Goal: Task Accomplishment & Management: Complete application form

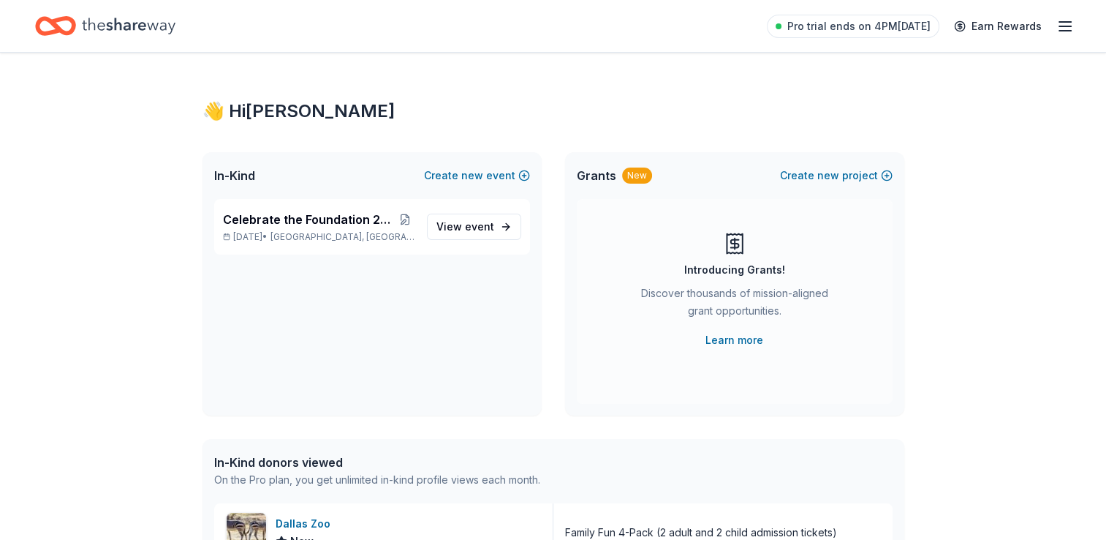
click at [1065, 23] on icon "button" at bounding box center [1066, 27] width 18 height 18
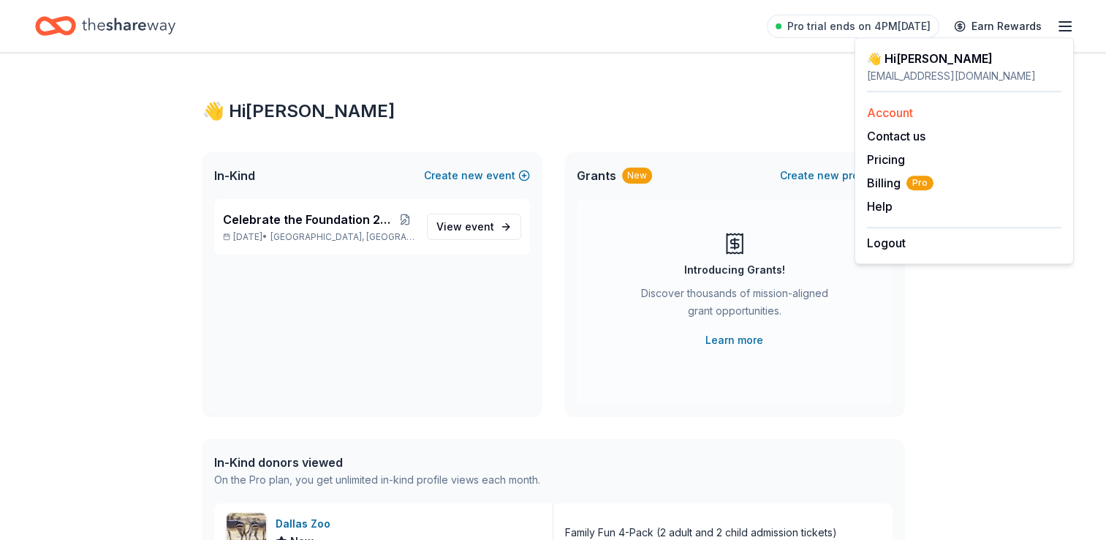
click at [909, 112] on link "Account" at bounding box center [890, 112] width 46 height 15
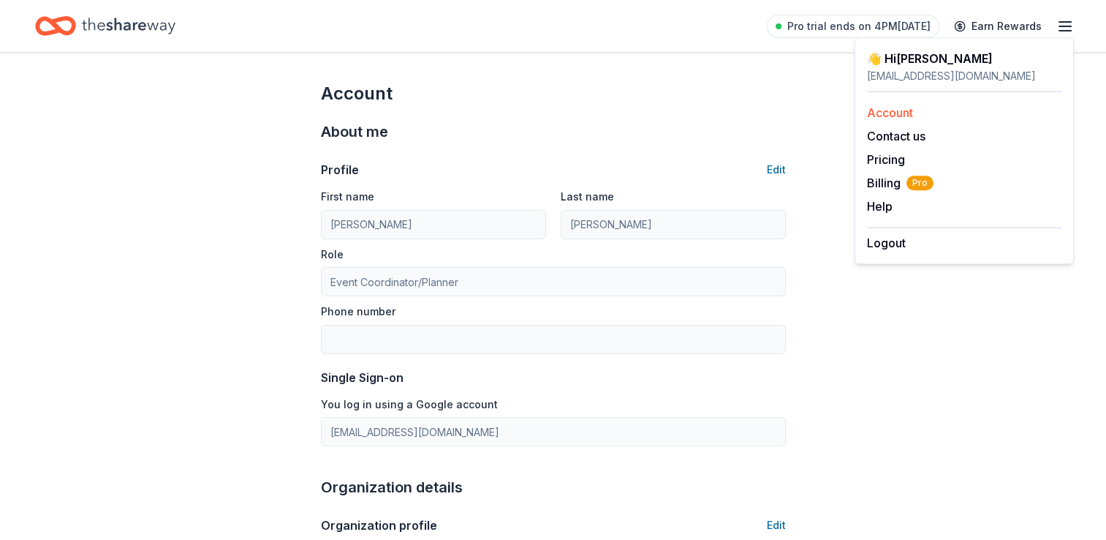
click at [909, 112] on link "Account" at bounding box center [890, 112] width 46 height 15
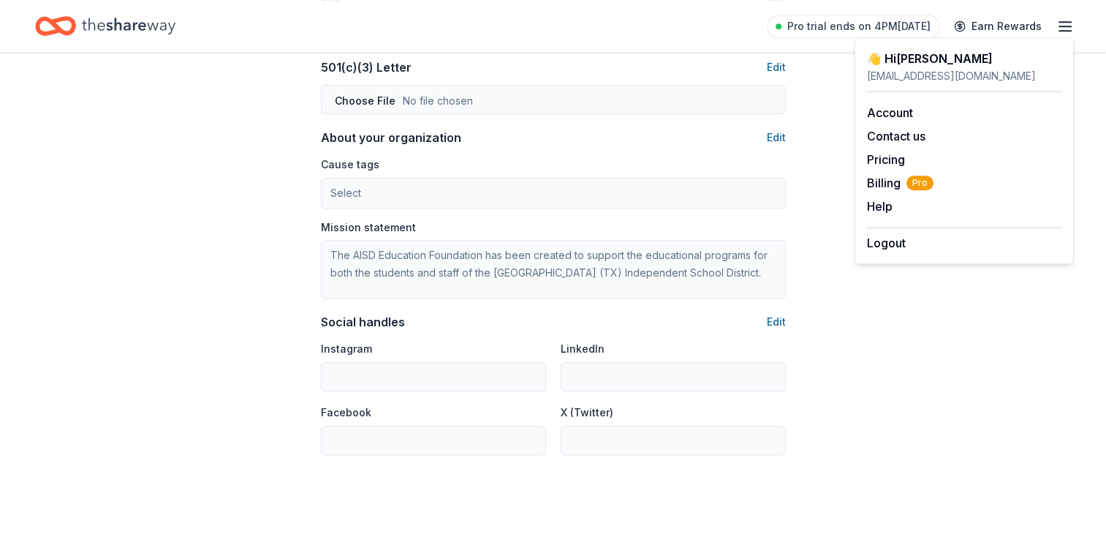
scroll to position [876, 0]
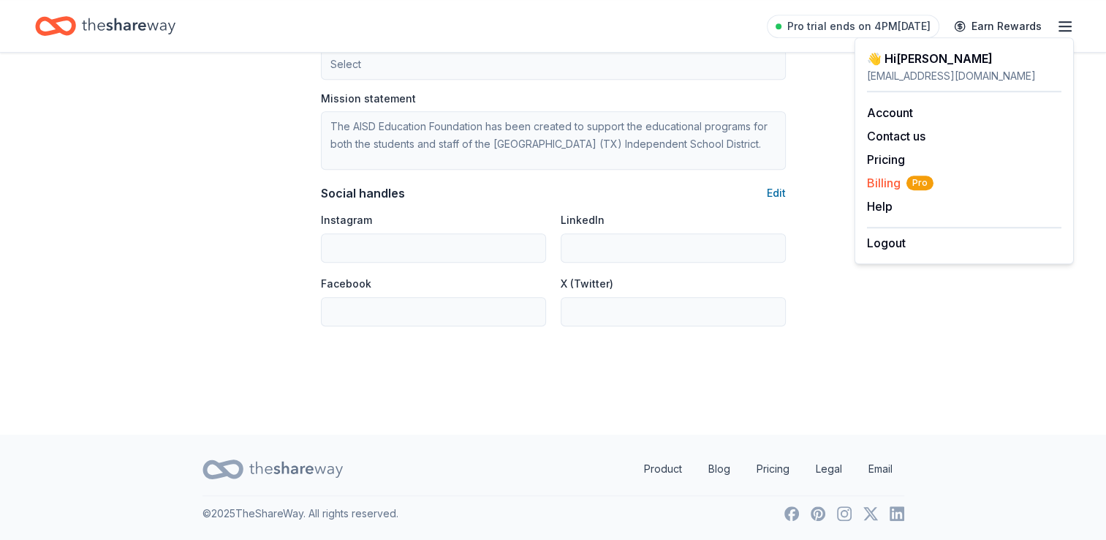
click at [891, 185] on span "Billing Pro" at bounding box center [900, 183] width 67 height 18
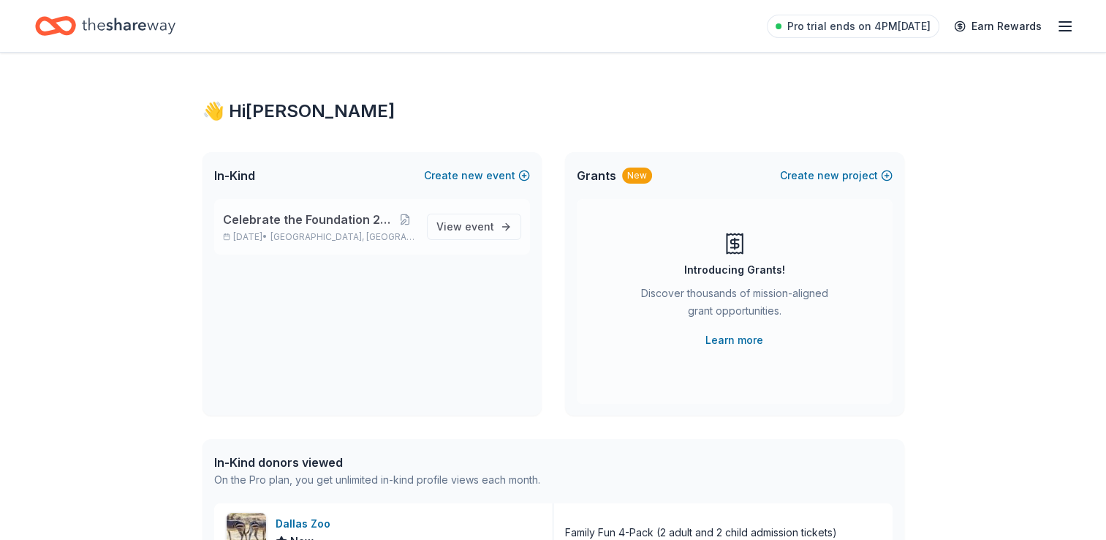
click at [269, 219] on span "Celebrate the Foundation 2025 - Sneaker Ball" at bounding box center [309, 220] width 173 height 18
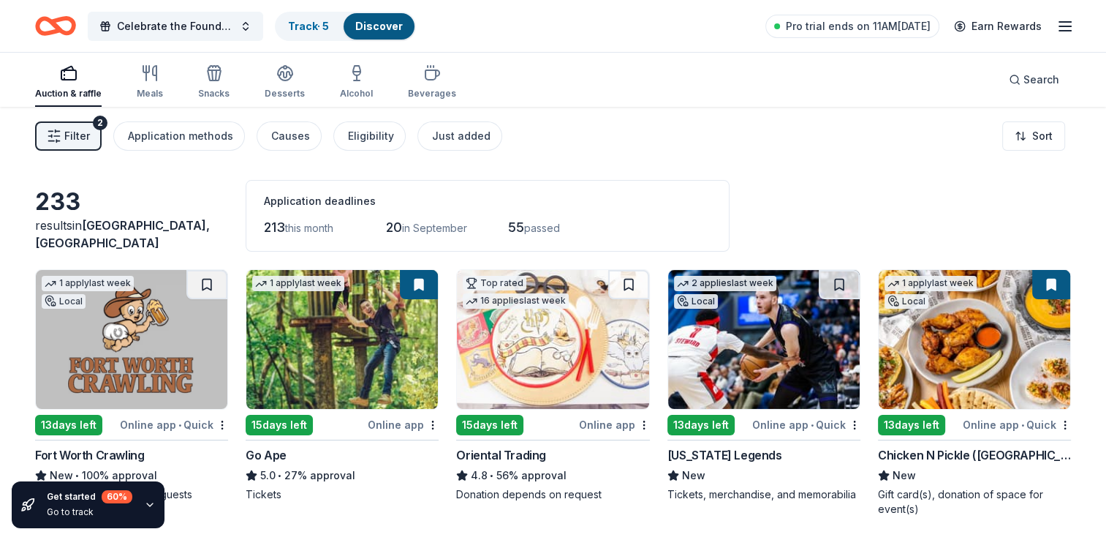
click at [269, 428] on div "15 days left" at bounding box center [279, 425] width 67 height 20
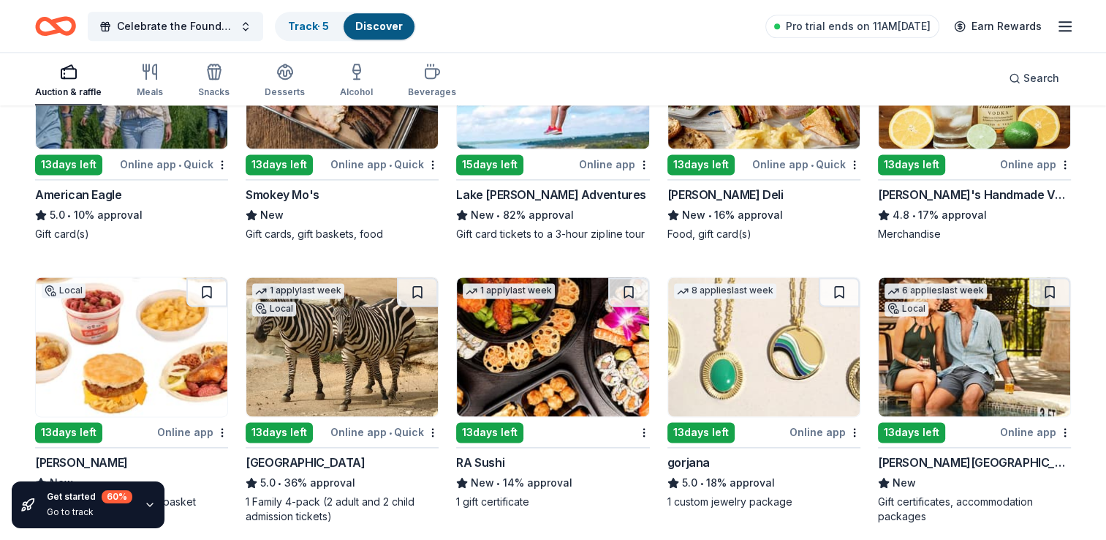
scroll to position [1955, 0]
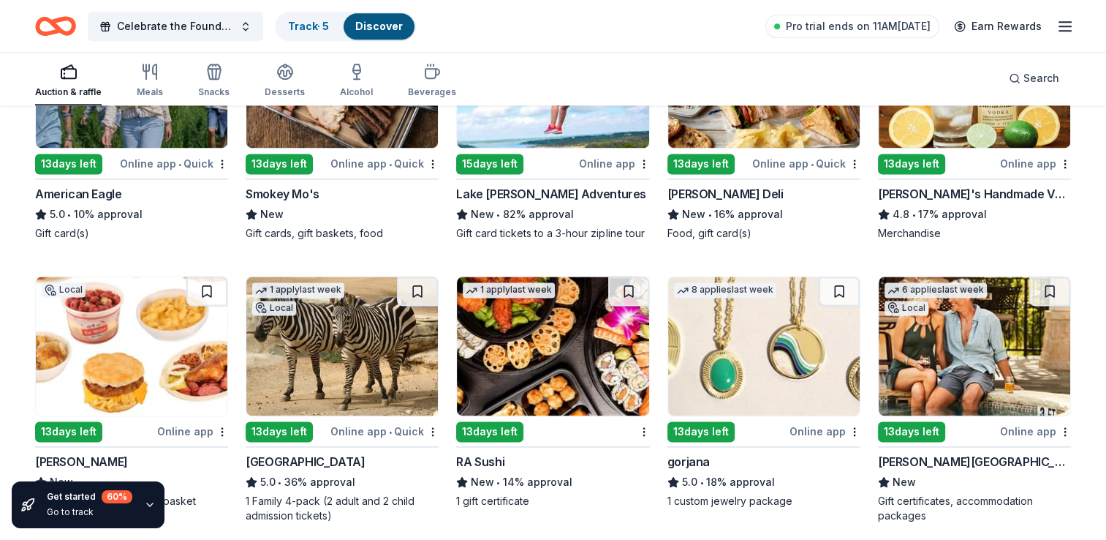
click at [706, 421] on div "13 days left" at bounding box center [701, 431] width 67 height 20
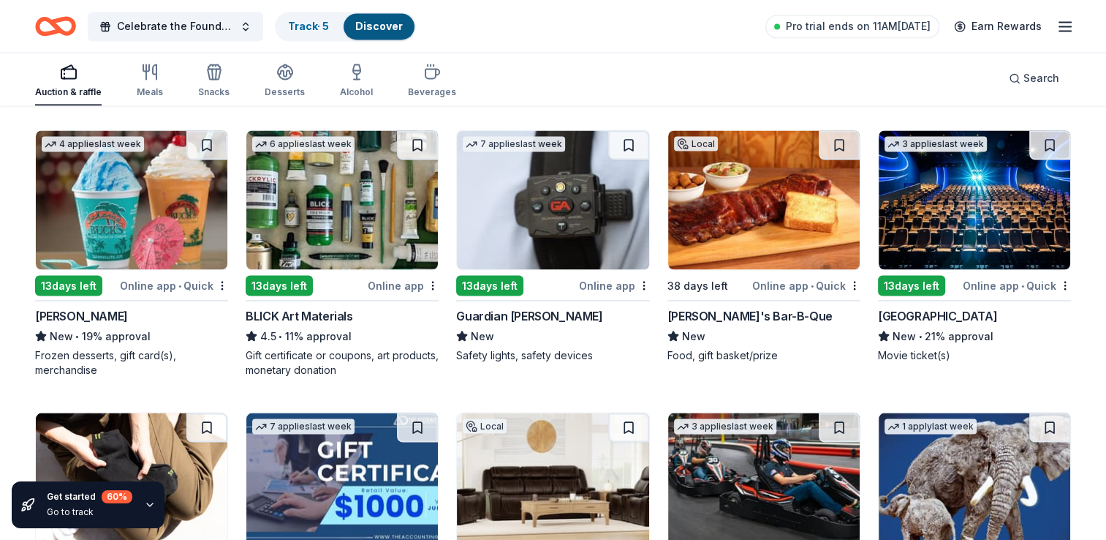
scroll to position [2660, 0]
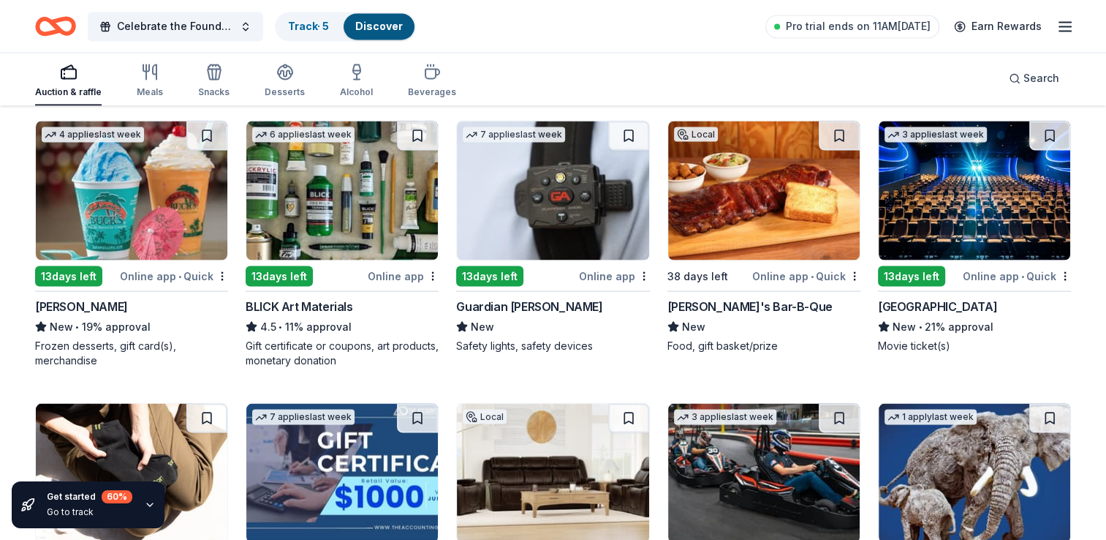
click at [698, 297] on div "Soulman's Bar-B-Que" at bounding box center [750, 306] width 165 height 18
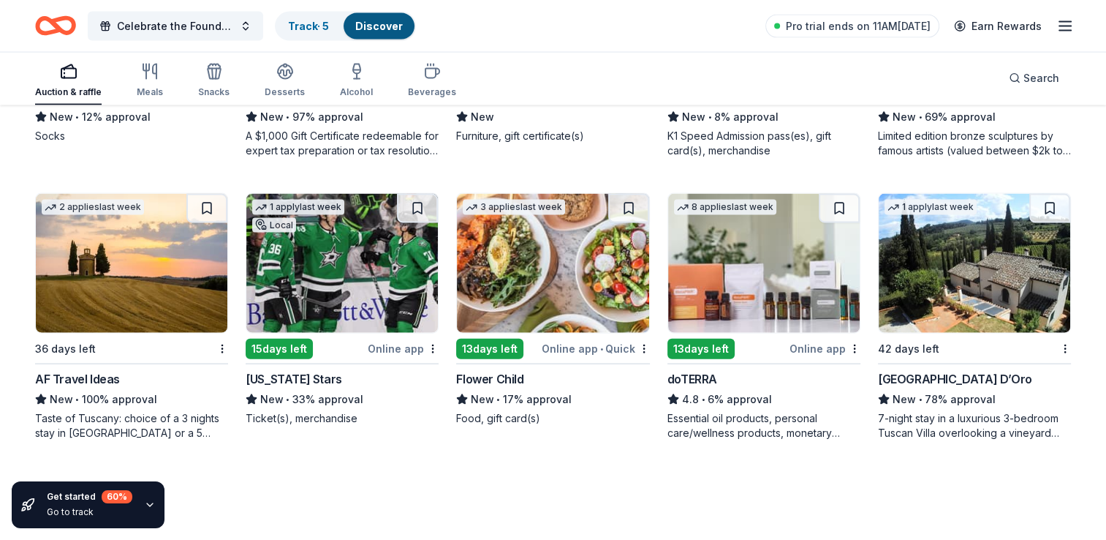
scroll to position [3157, 0]
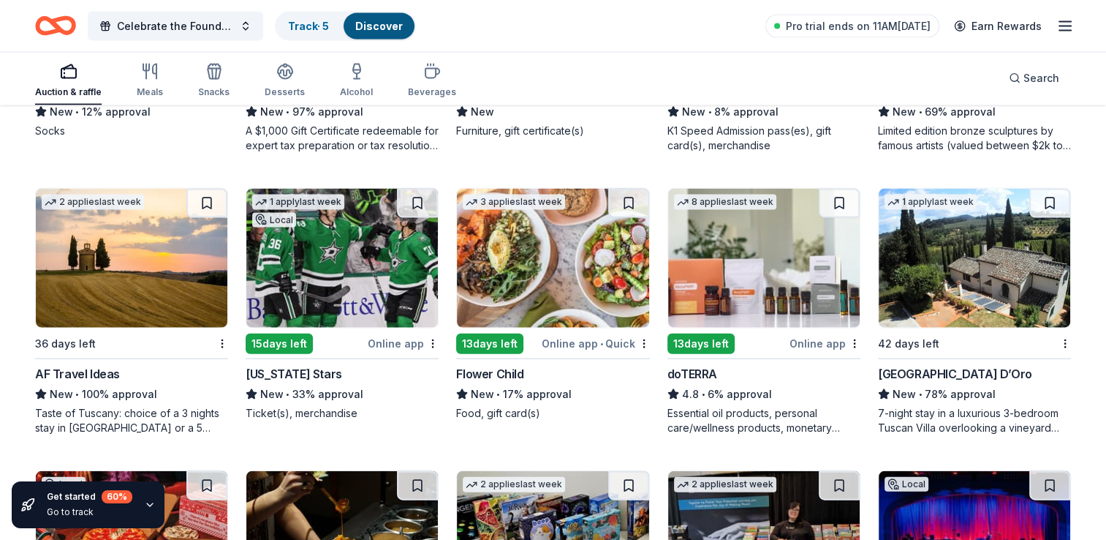
click at [398, 385] on div "New • 33% approval" at bounding box center [342, 394] width 193 height 18
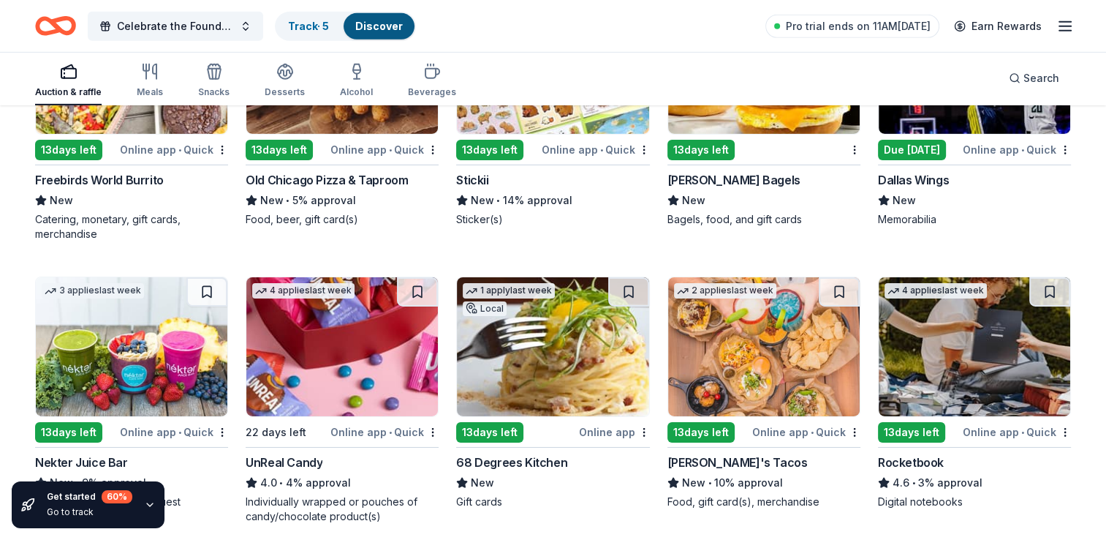
scroll to position [4748, 0]
click at [706, 422] on div "13 days left" at bounding box center [701, 432] width 67 height 20
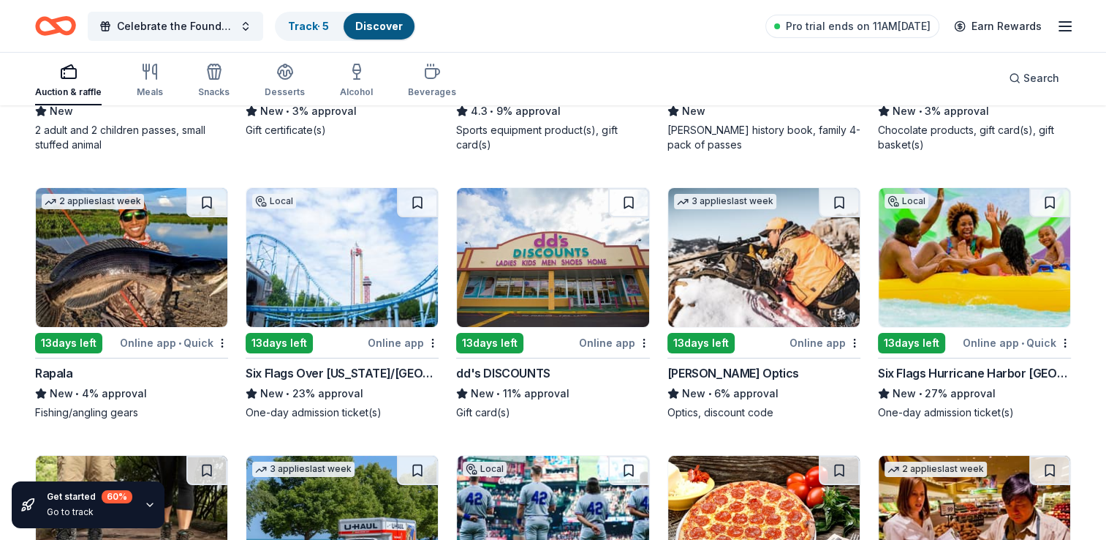
scroll to position [5402, 0]
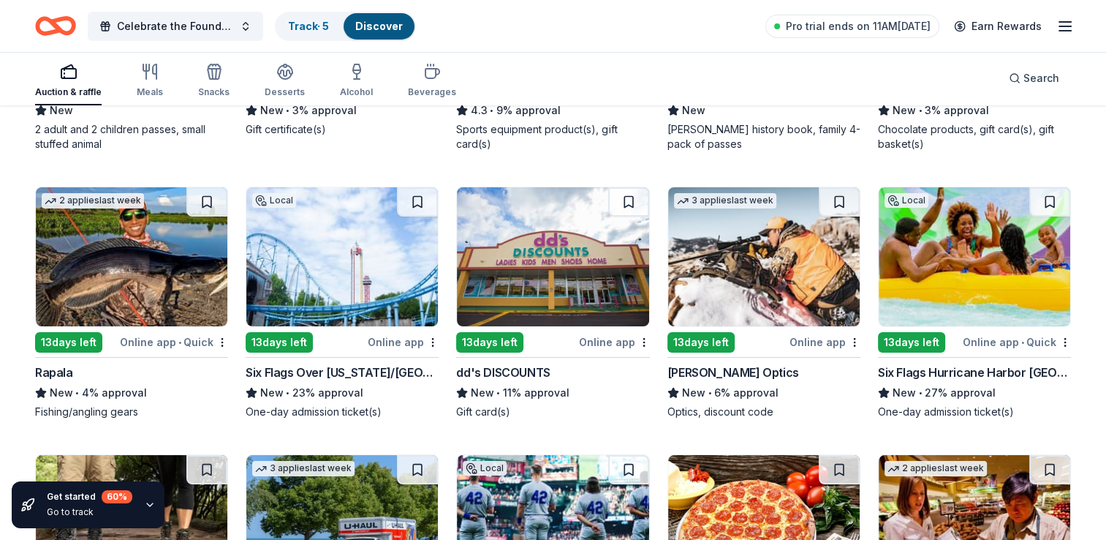
click at [264, 332] on div "13 days left" at bounding box center [279, 342] width 67 height 20
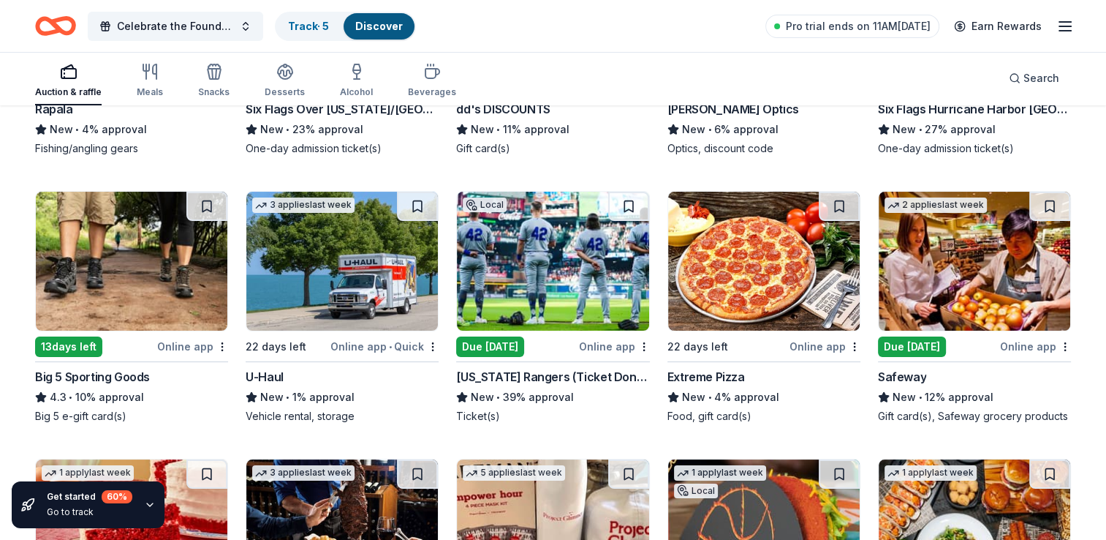
scroll to position [5666, 0]
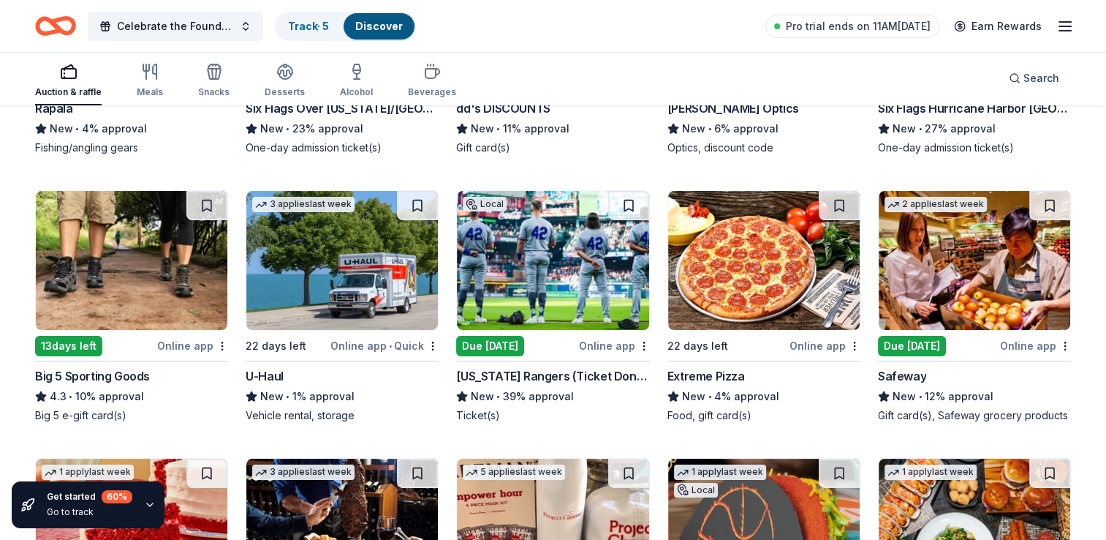
click at [524, 336] on div "Due [DATE]" at bounding box center [490, 346] width 68 height 20
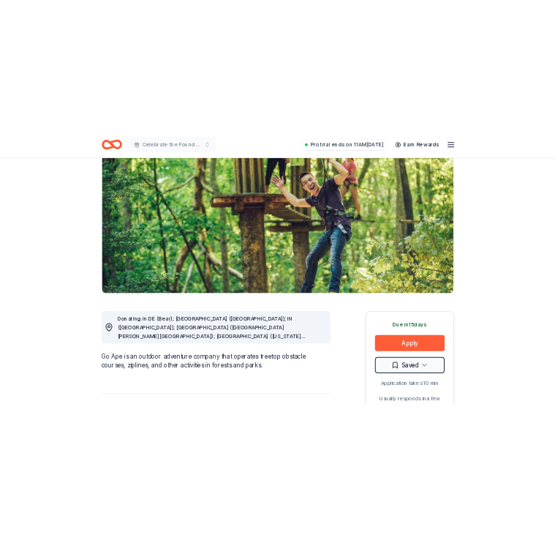
scroll to position [154, 0]
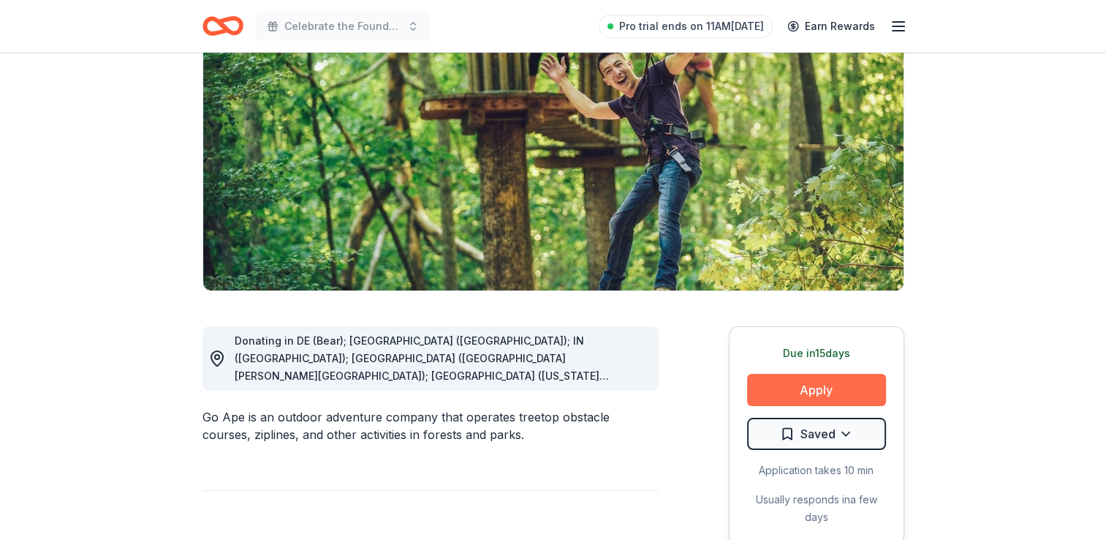
click at [842, 394] on button "Apply" at bounding box center [816, 390] width 139 height 32
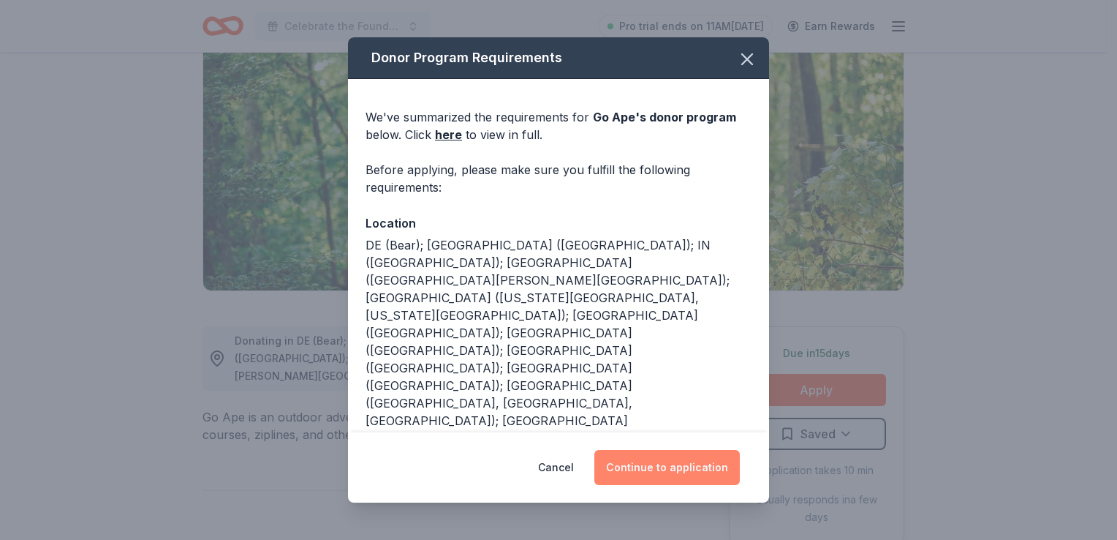
click at [630, 465] on button "Continue to application" at bounding box center [668, 467] width 146 height 35
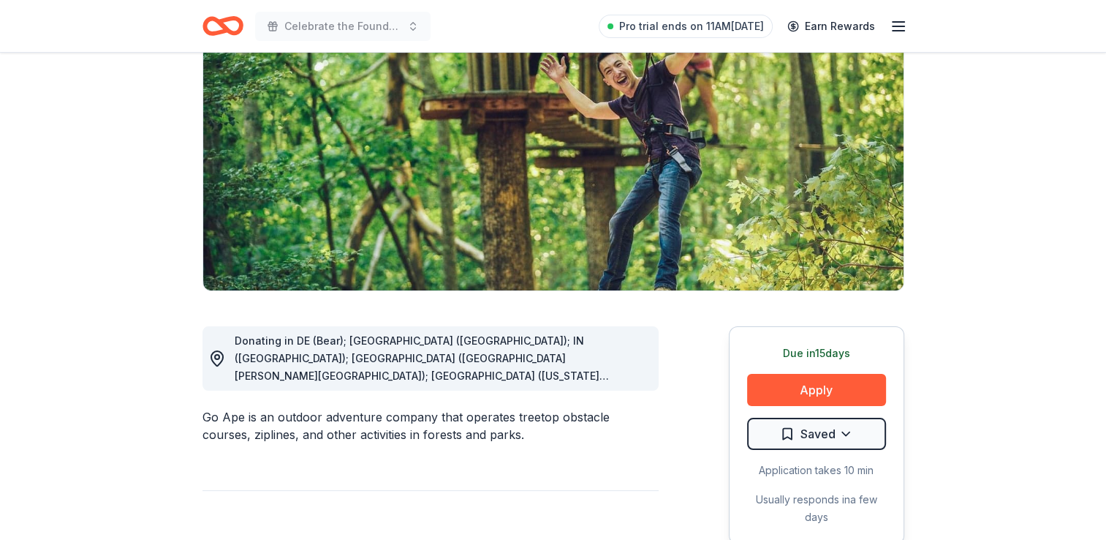
click at [630, 465] on button "Continue to application" at bounding box center [656, 457] width 138 height 34
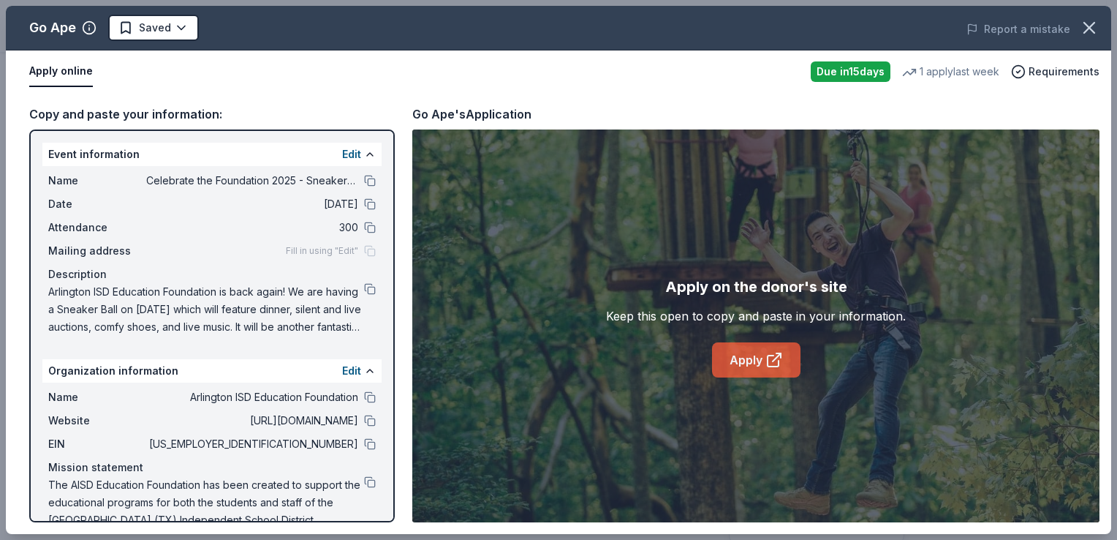
click at [777, 346] on link "Apply" at bounding box center [756, 359] width 88 height 35
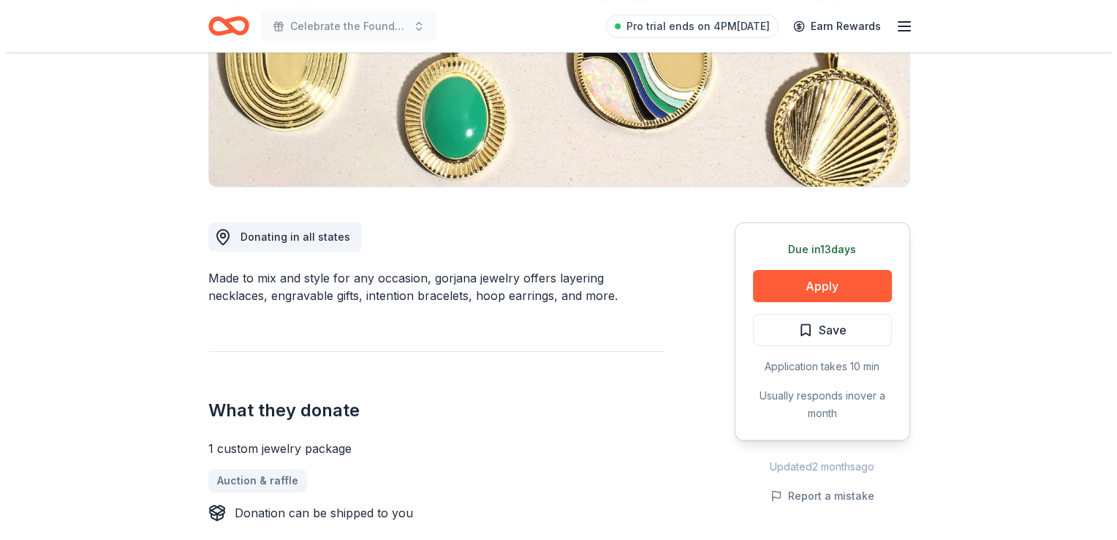
scroll to position [257, 0]
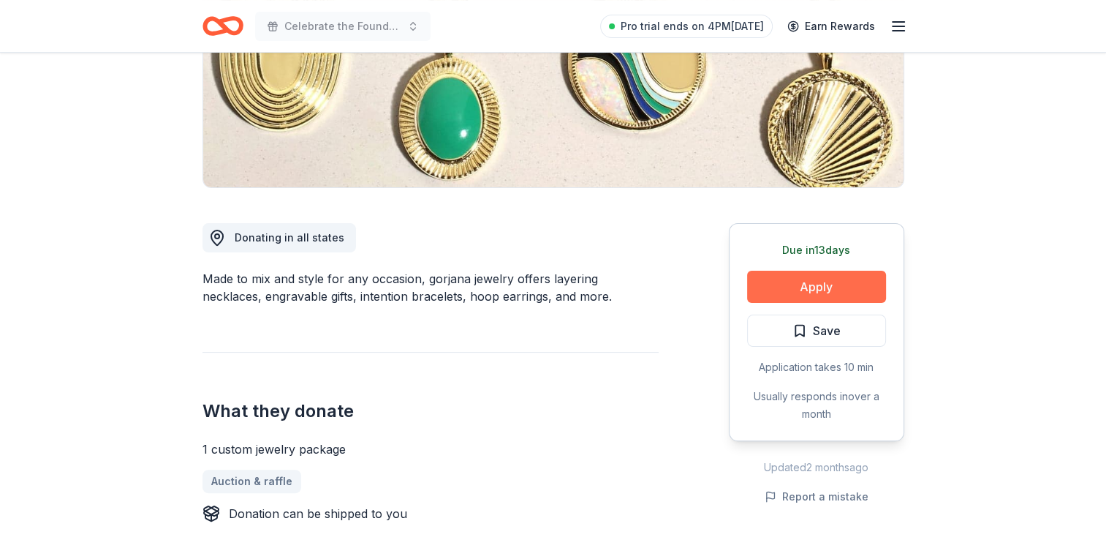
click at [844, 285] on button "Apply" at bounding box center [816, 287] width 139 height 32
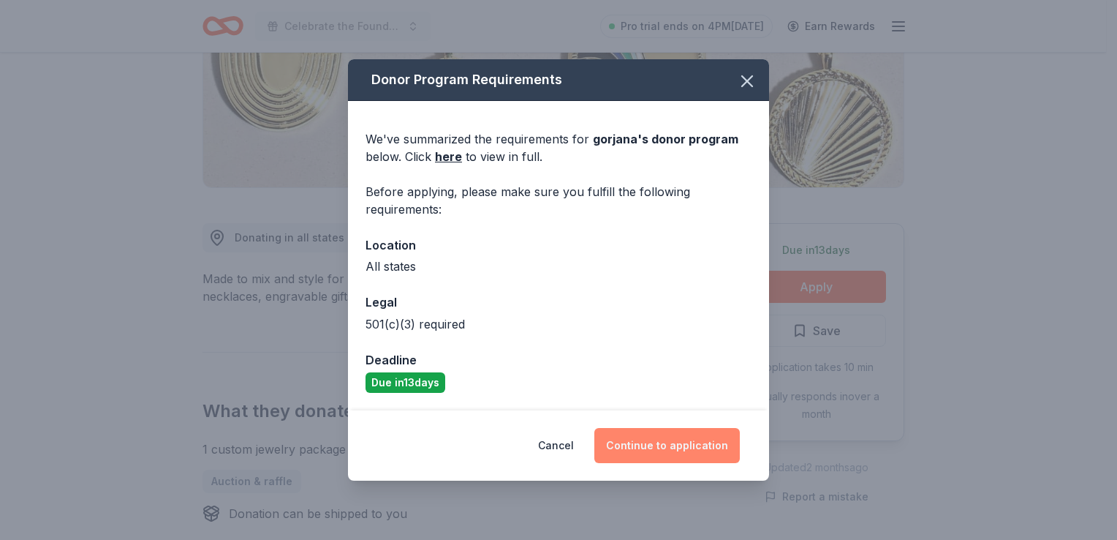
click at [684, 429] on button "Continue to application" at bounding box center [668, 445] width 146 height 35
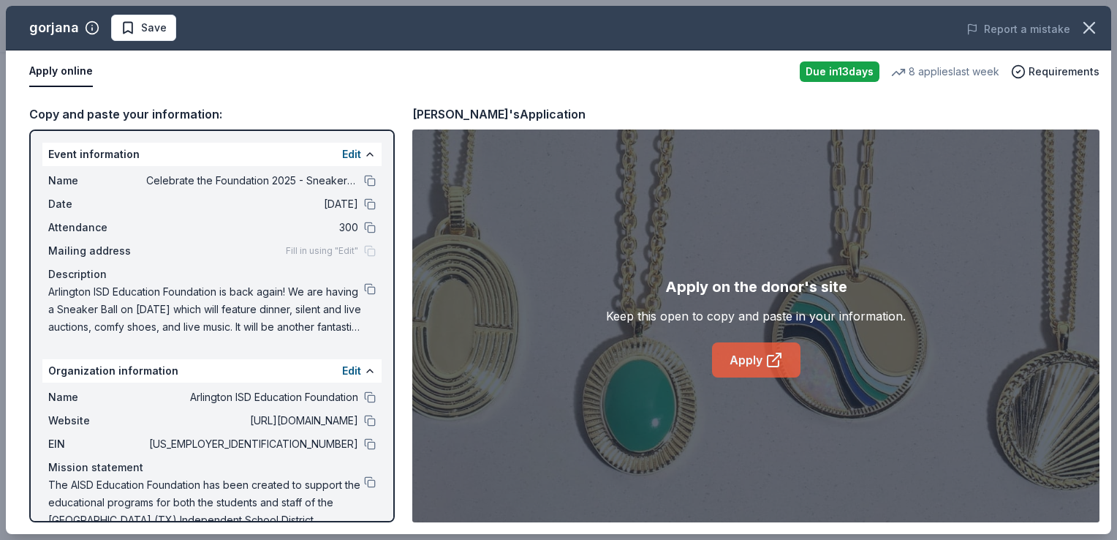
click at [763, 349] on link "Apply" at bounding box center [756, 359] width 88 height 35
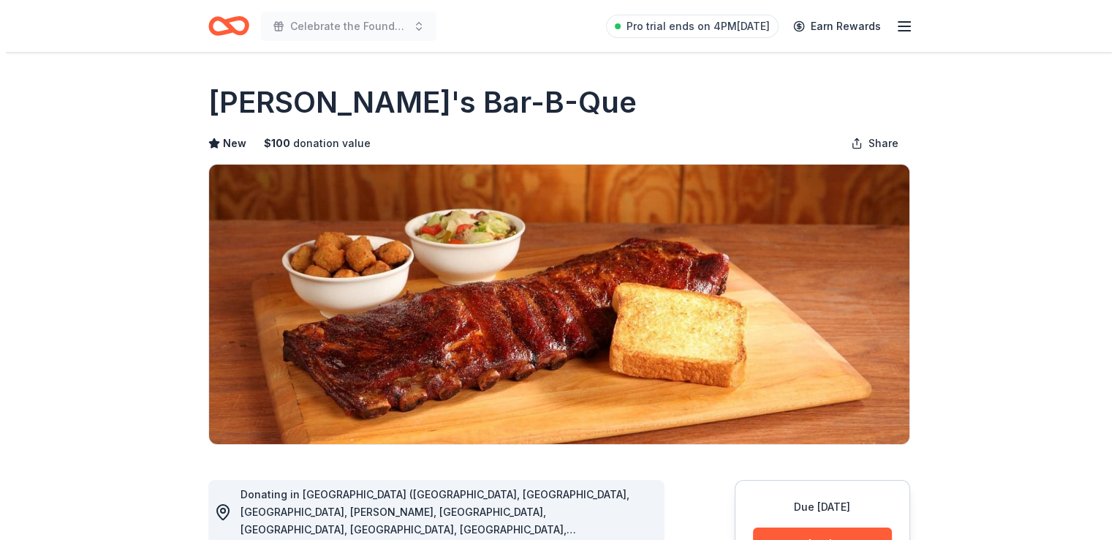
scroll to position [56, 0]
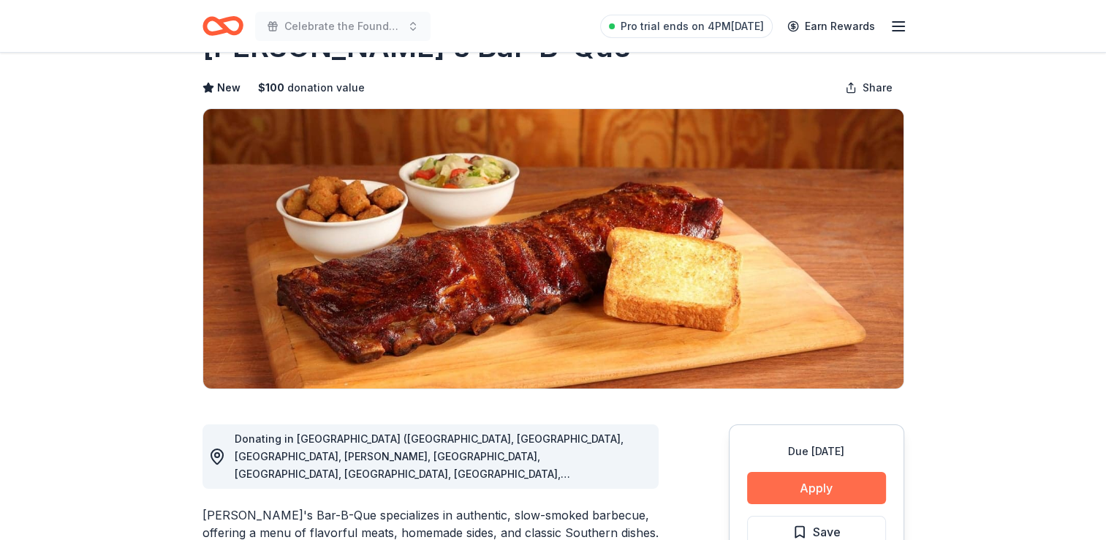
click at [801, 489] on button "Apply" at bounding box center [816, 488] width 139 height 32
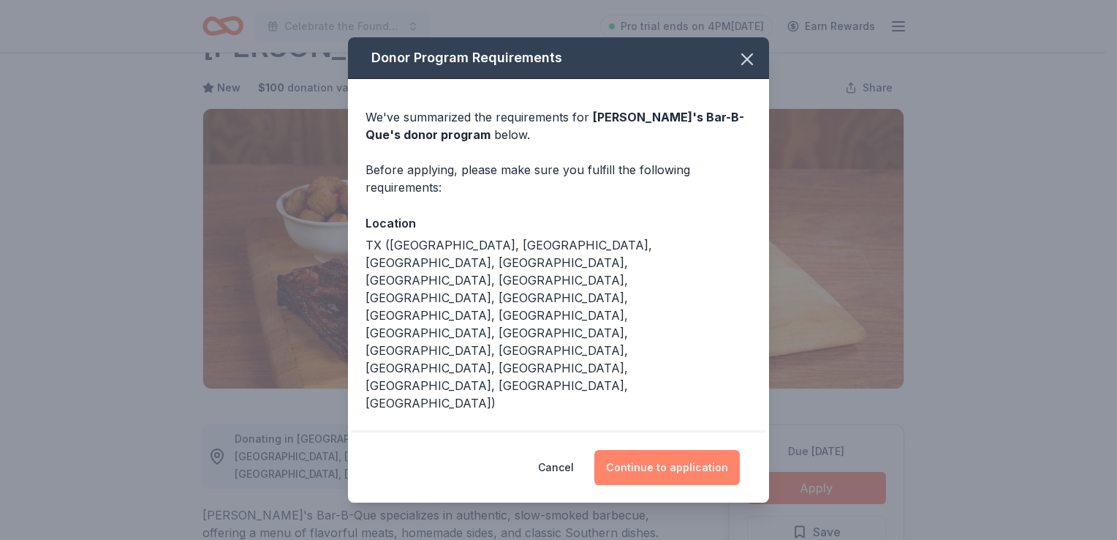
click at [673, 459] on button "Continue to application" at bounding box center [668, 467] width 146 height 35
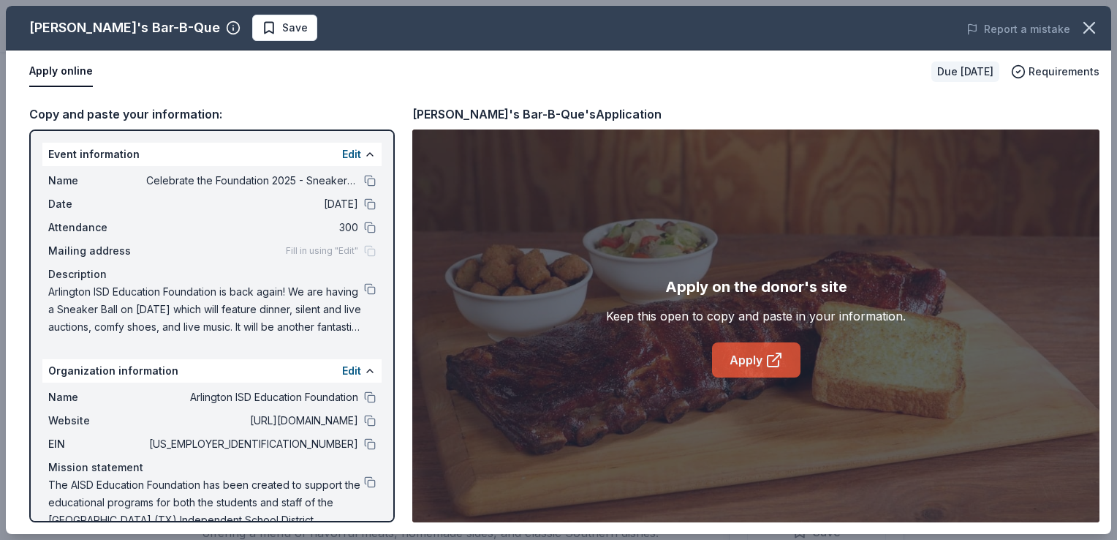
click at [739, 355] on link "Apply" at bounding box center [756, 359] width 88 height 35
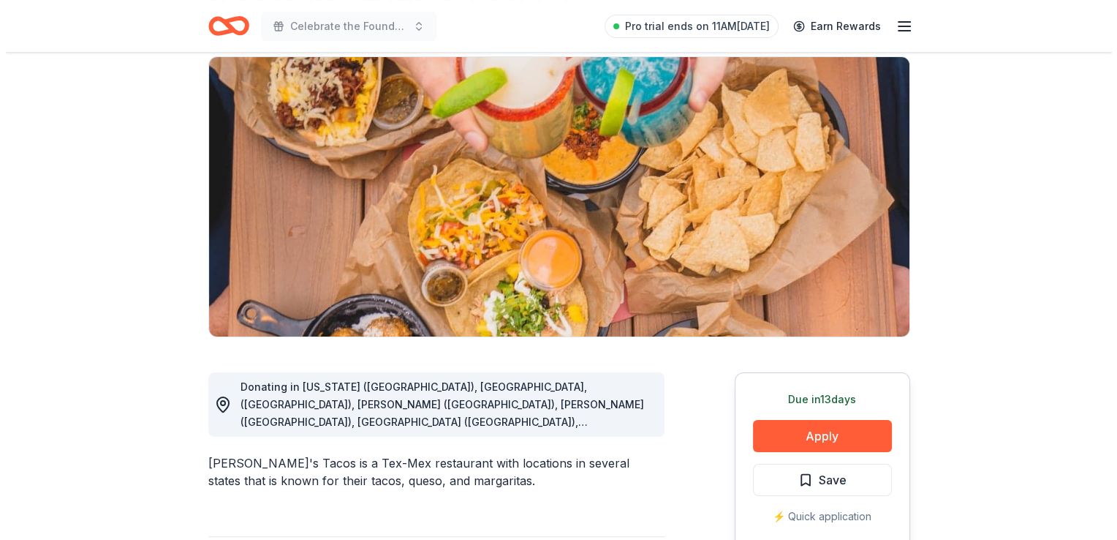
scroll to position [119, 0]
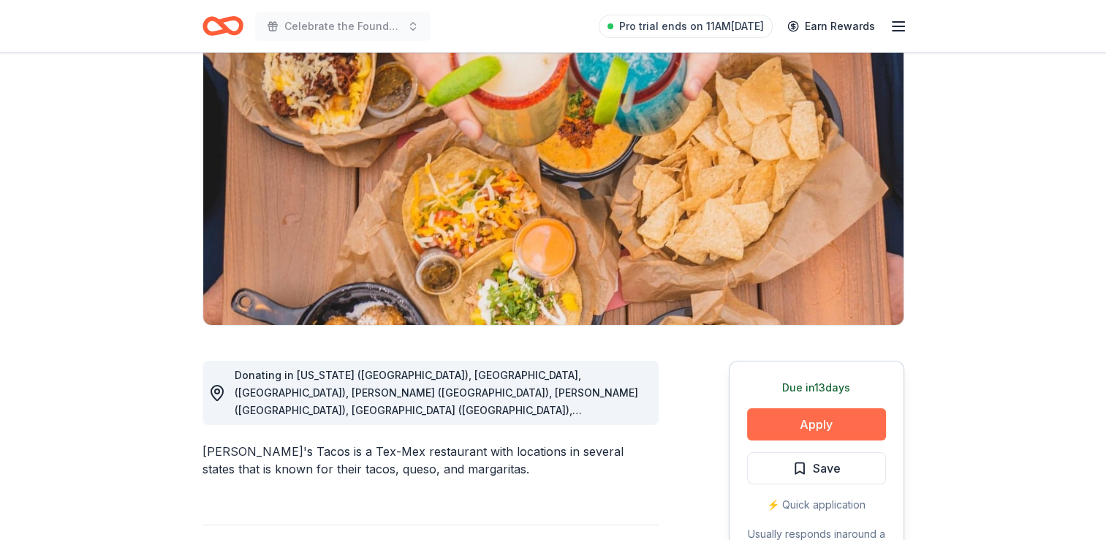
click at [780, 425] on button "Apply" at bounding box center [816, 424] width 139 height 32
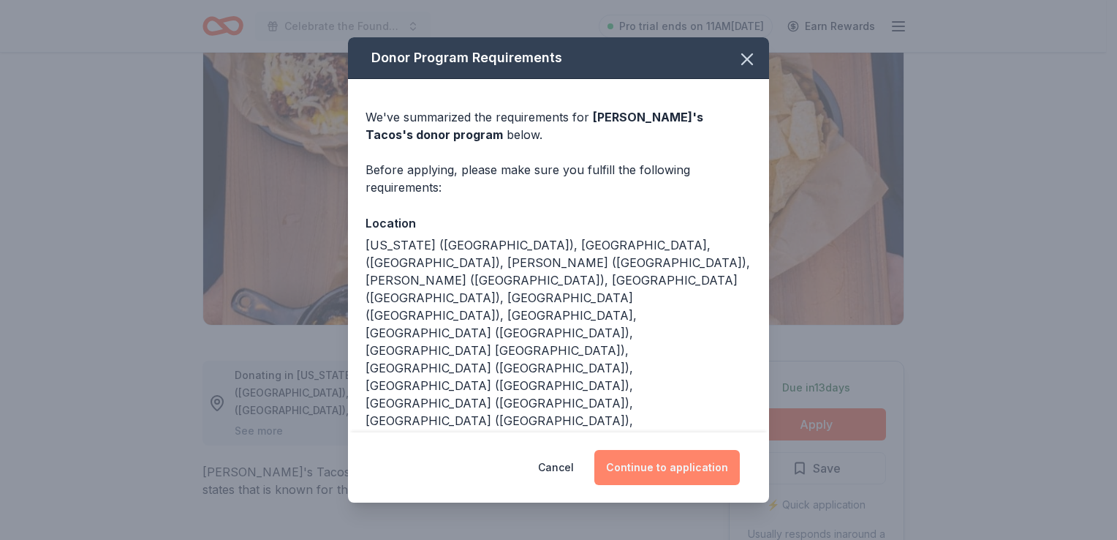
click at [679, 456] on button "Continue to application" at bounding box center [668, 467] width 146 height 35
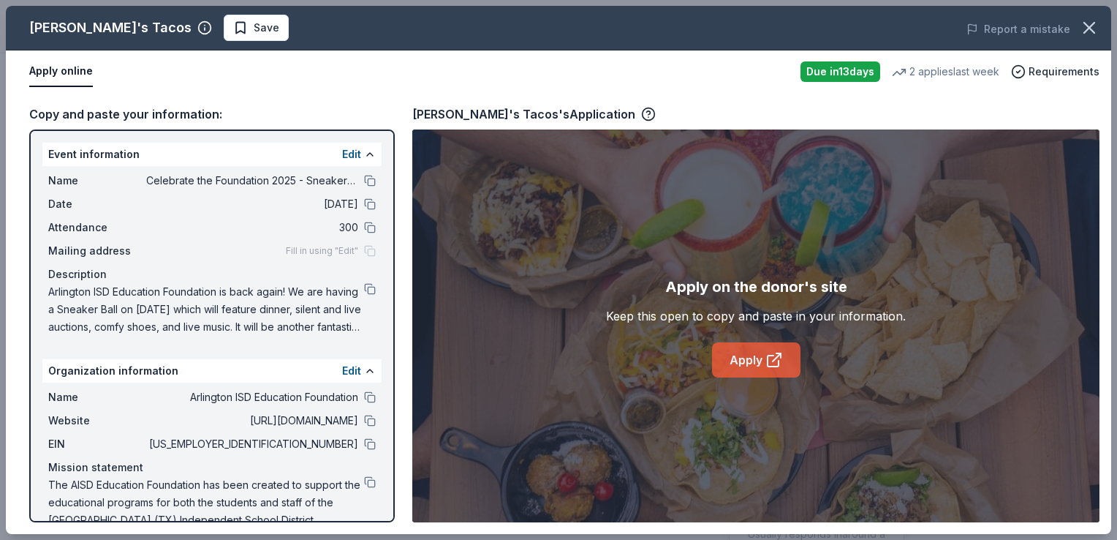
click at [768, 368] on link "Apply" at bounding box center [756, 359] width 88 height 35
click at [769, 364] on icon at bounding box center [775, 360] width 18 height 18
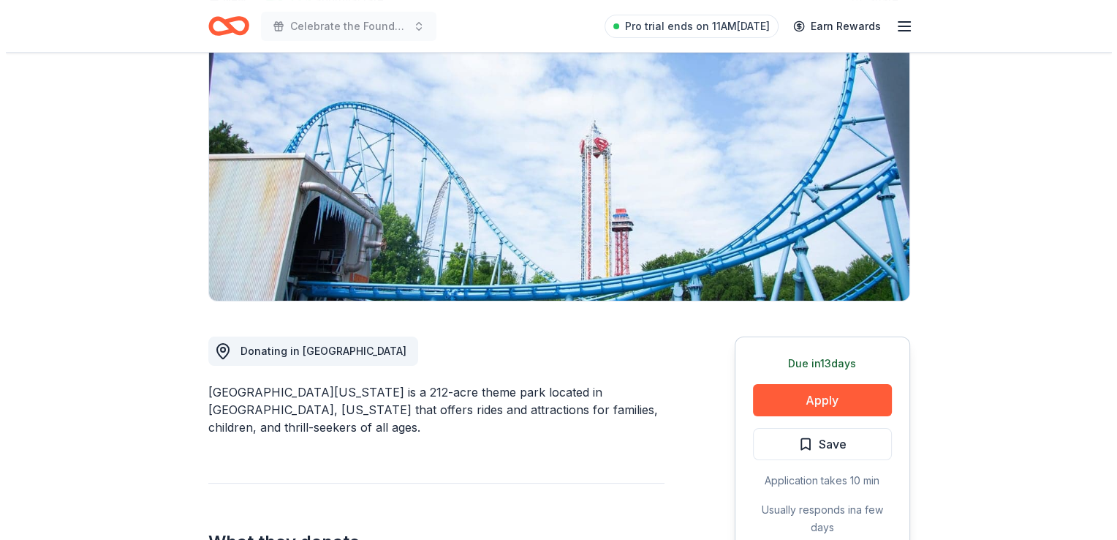
scroll to position [218, 0]
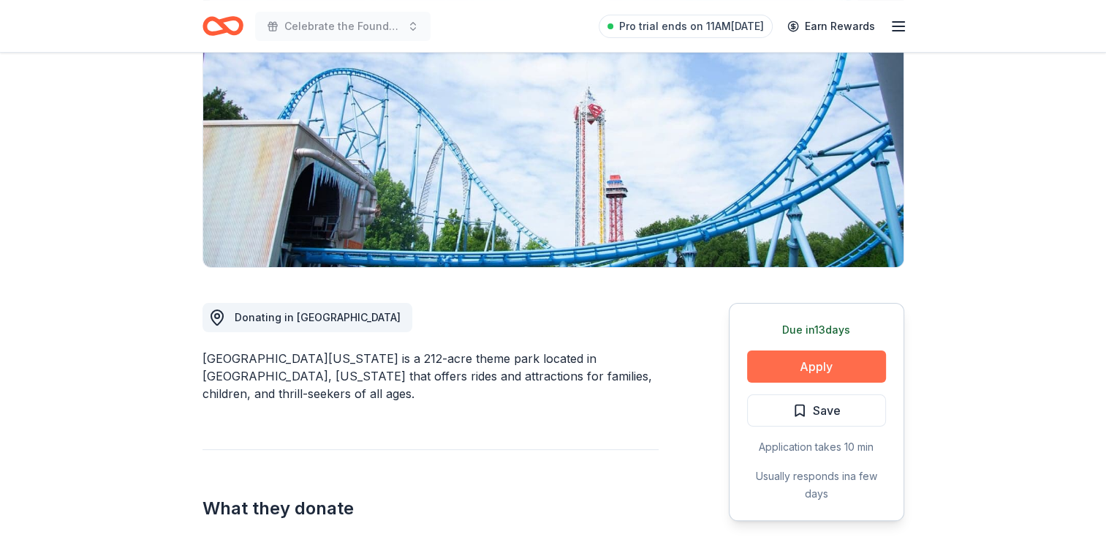
click at [821, 365] on button "Apply" at bounding box center [816, 366] width 139 height 32
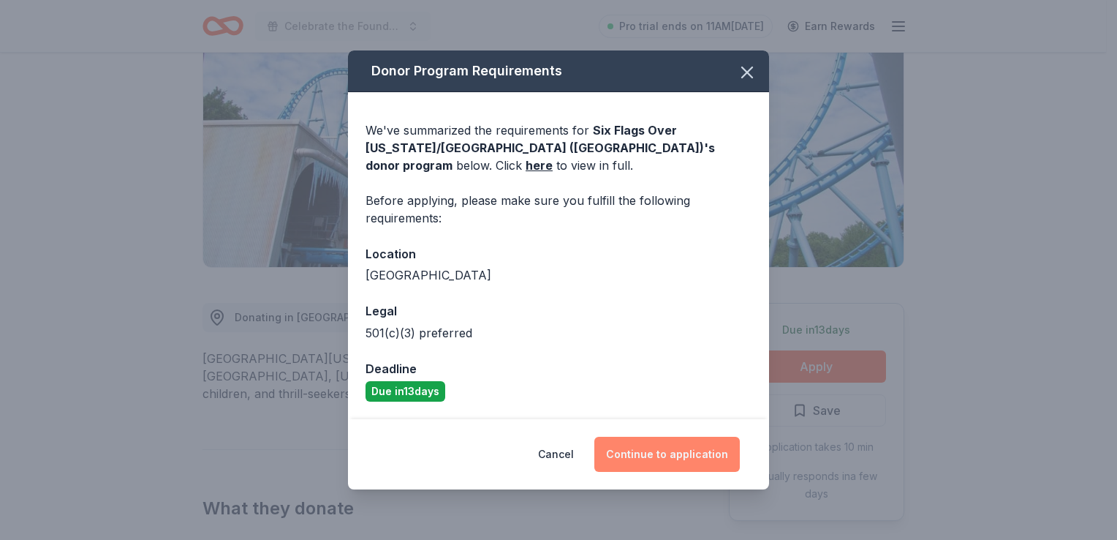
click at [623, 464] on button "Continue to application" at bounding box center [668, 454] width 146 height 35
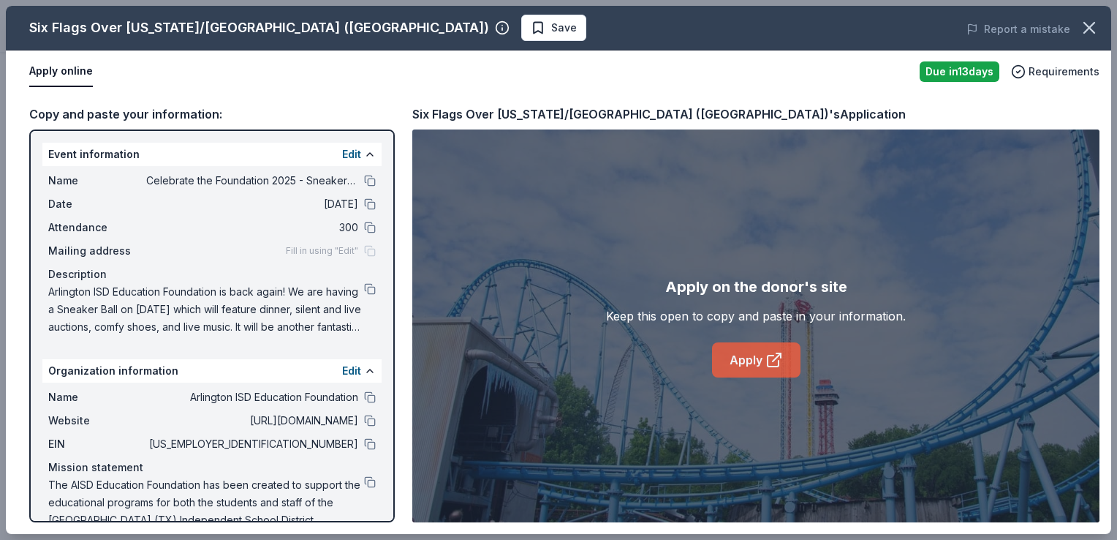
click at [779, 355] on icon at bounding box center [775, 360] width 18 height 18
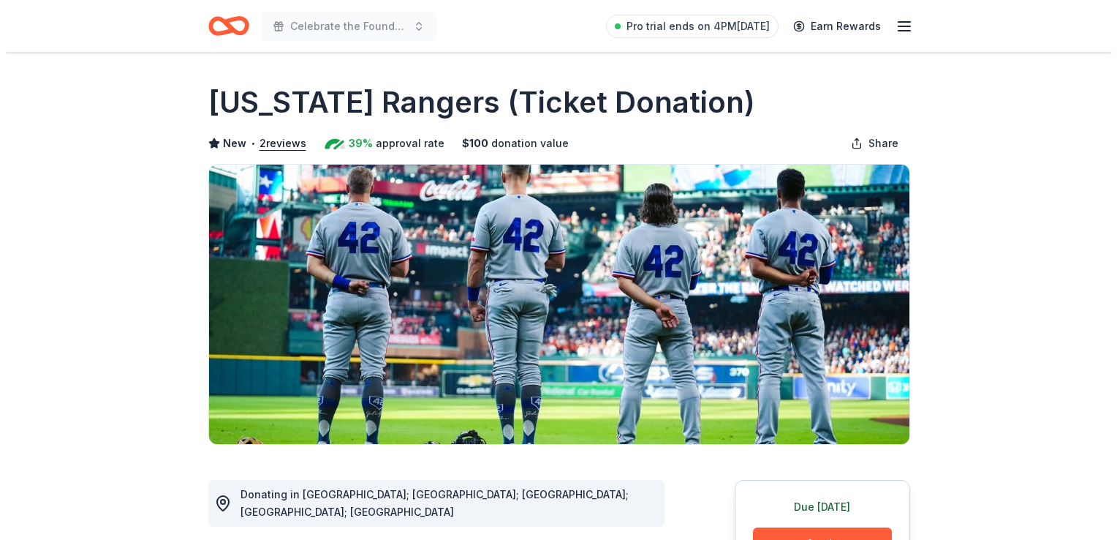
scroll to position [152, 0]
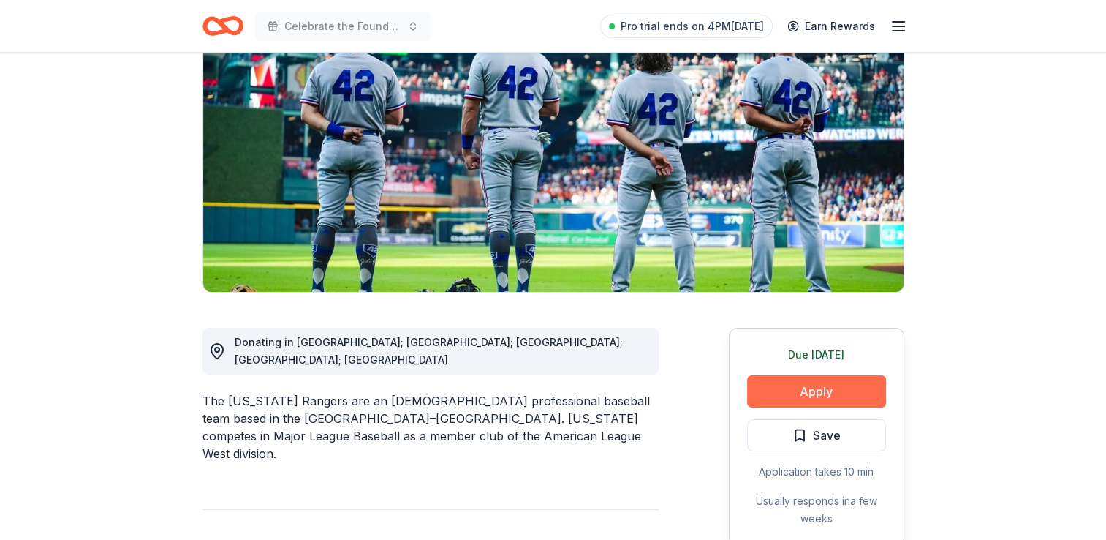
click at [827, 388] on button "Apply" at bounding box center [816, 391] width 139 height 32
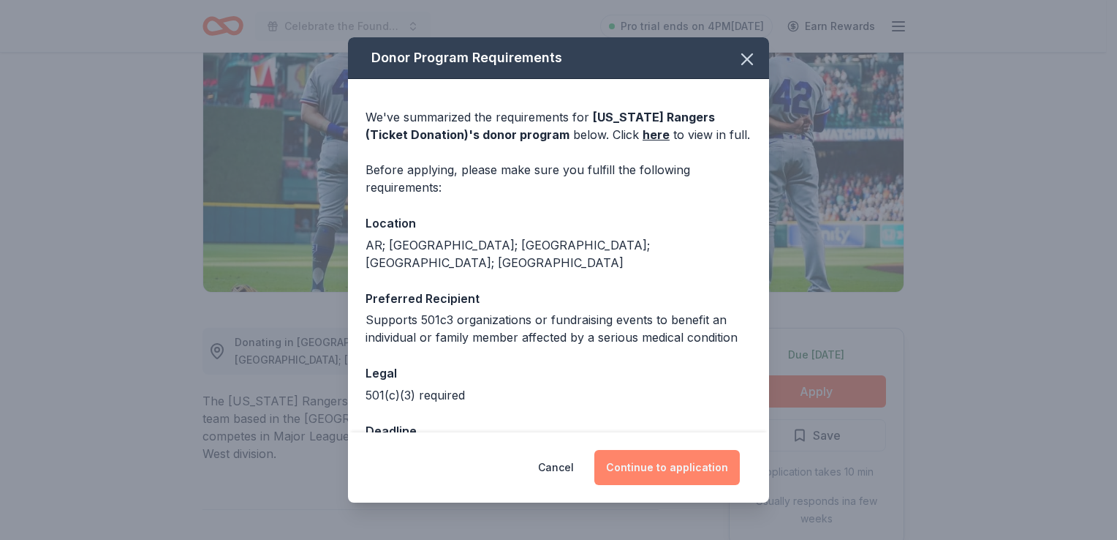
click at [640, 471] on button "Continue to application" at bounding box center [668, 467] width 146 height 35
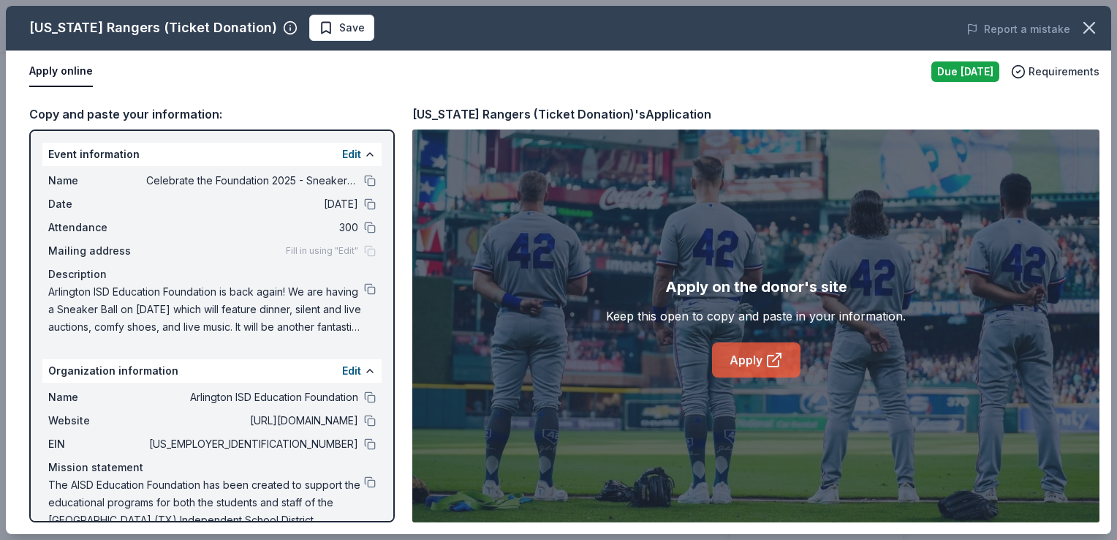
click at [758, 364] on link "Apply" at bounding box center [756, 359] width 88 height 35
